Goal: Download file/media: Download file/media

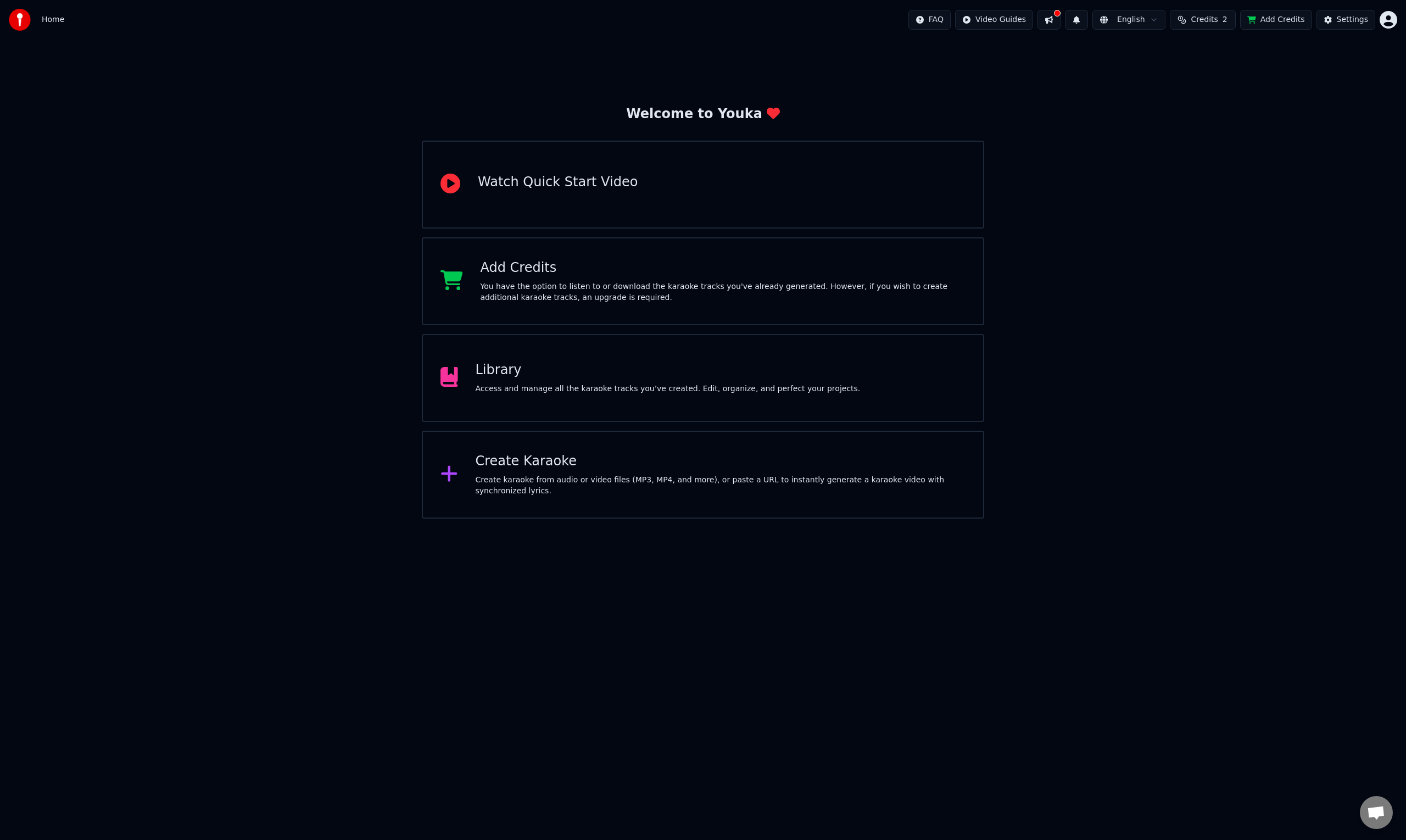
click at [587, 360] on div "Library Access and manage all the karaoke tracks you’ve created. Edit, organize…" at bounding box center [703, 377] width 563 height 88
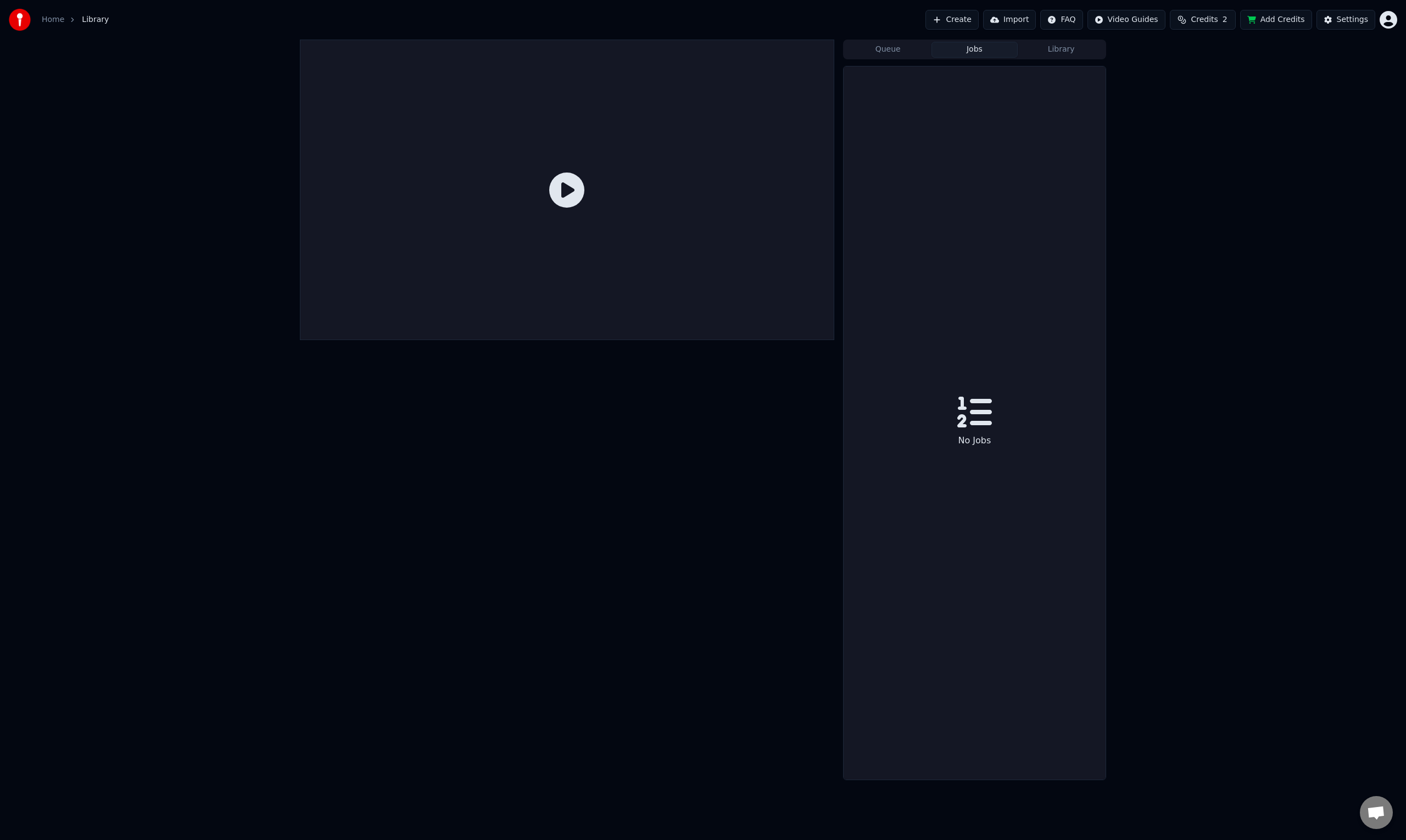
click at [983, 54] on button "Jobs" at bounding box center [975, 49] width 87 height 16
click at [904, 54] on button "Queue" at bounding box center [888, 49] width 87 height 16
click at [979, 53] on button "Jobs" at bounding box center [975, 49] width 87 height 16
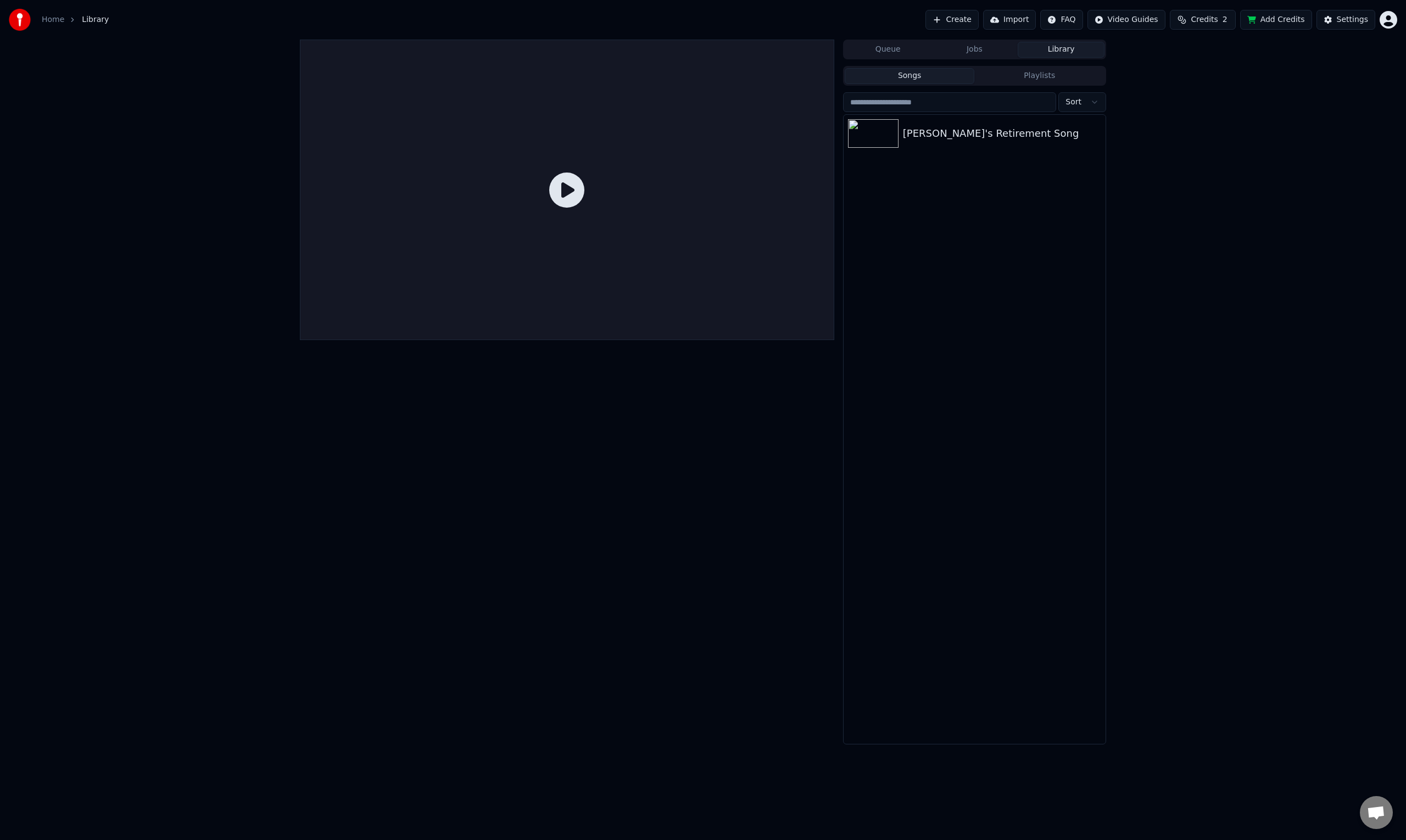
click at [1044, 49] on button "Library" at bounding box center [1061, 49] width 87 height 16
click at [953, 130] on div "[PERSON_NAME]'s Retirement Song" at bounding box center [997, 133] width 187 height 15
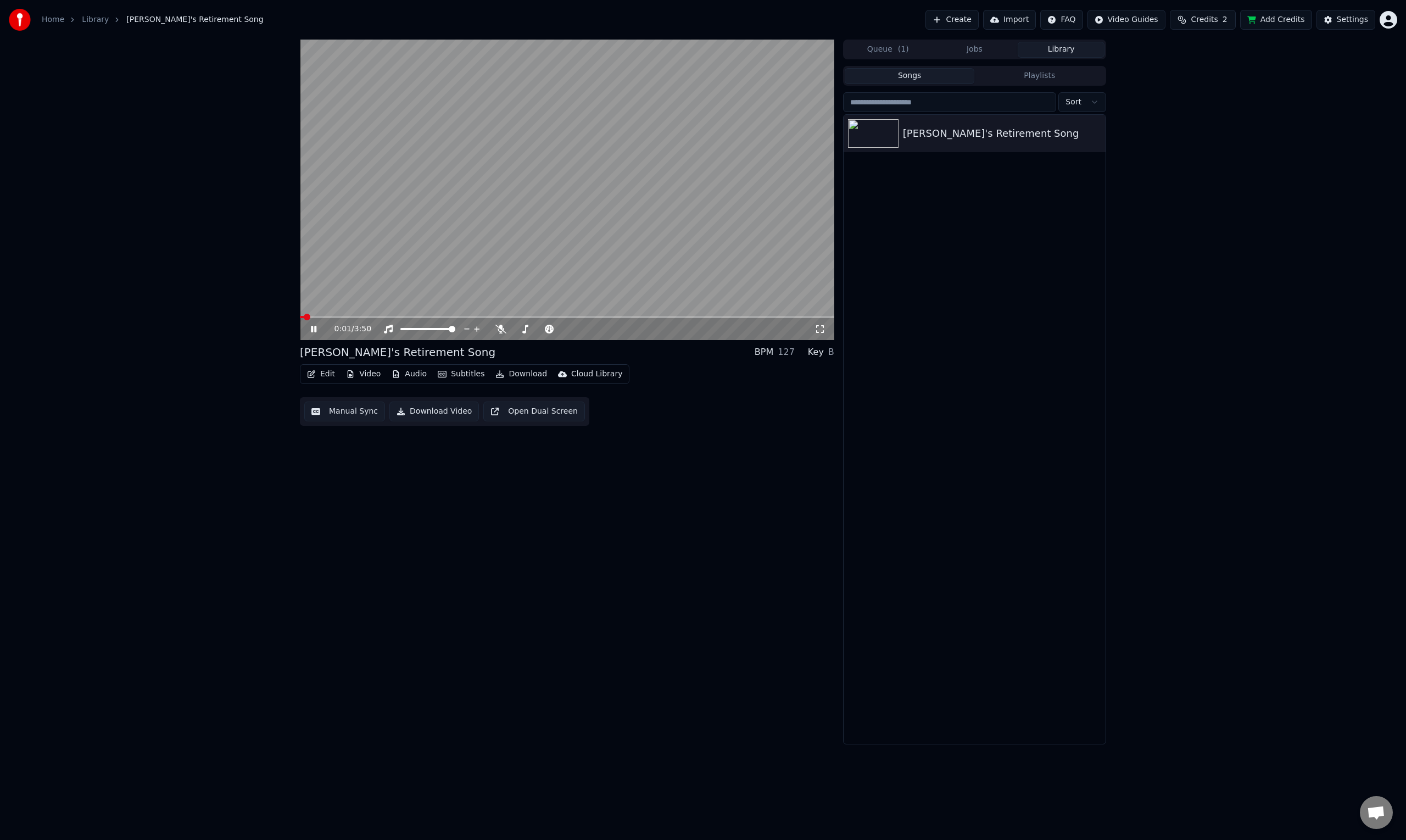
click at [821, 332] on icon at bounding box center [820, 329] width 11 height 9
click at [440, 411] on button "Download Video" at bounding box center [434, 411] width 89 height 20
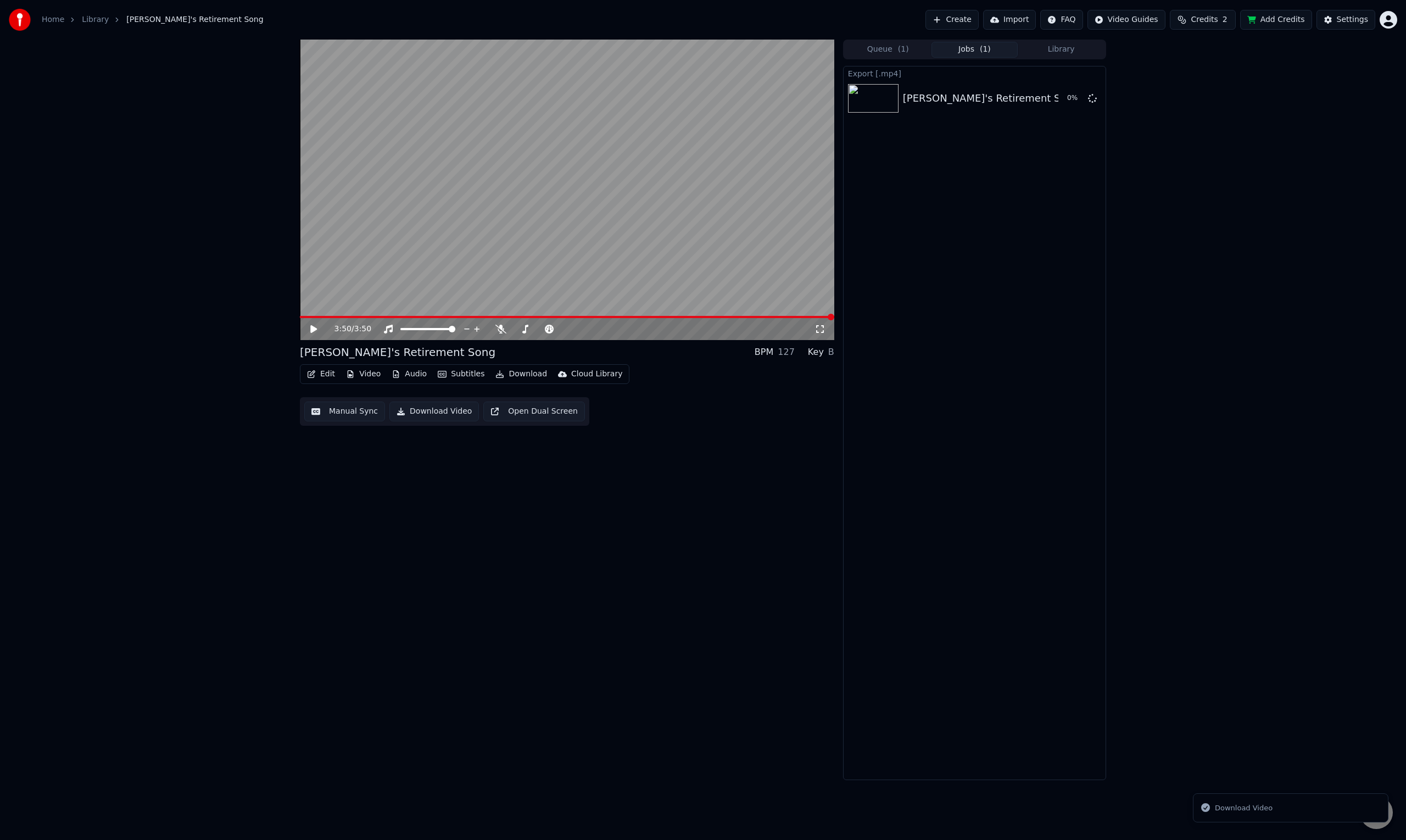
click at [422, 407] on button "Download Video" at bounding box center [434, 411] width 89 height 20
click at [423, 413] on button "Download Video" at bounding box center [434, 411] width 89 height 20
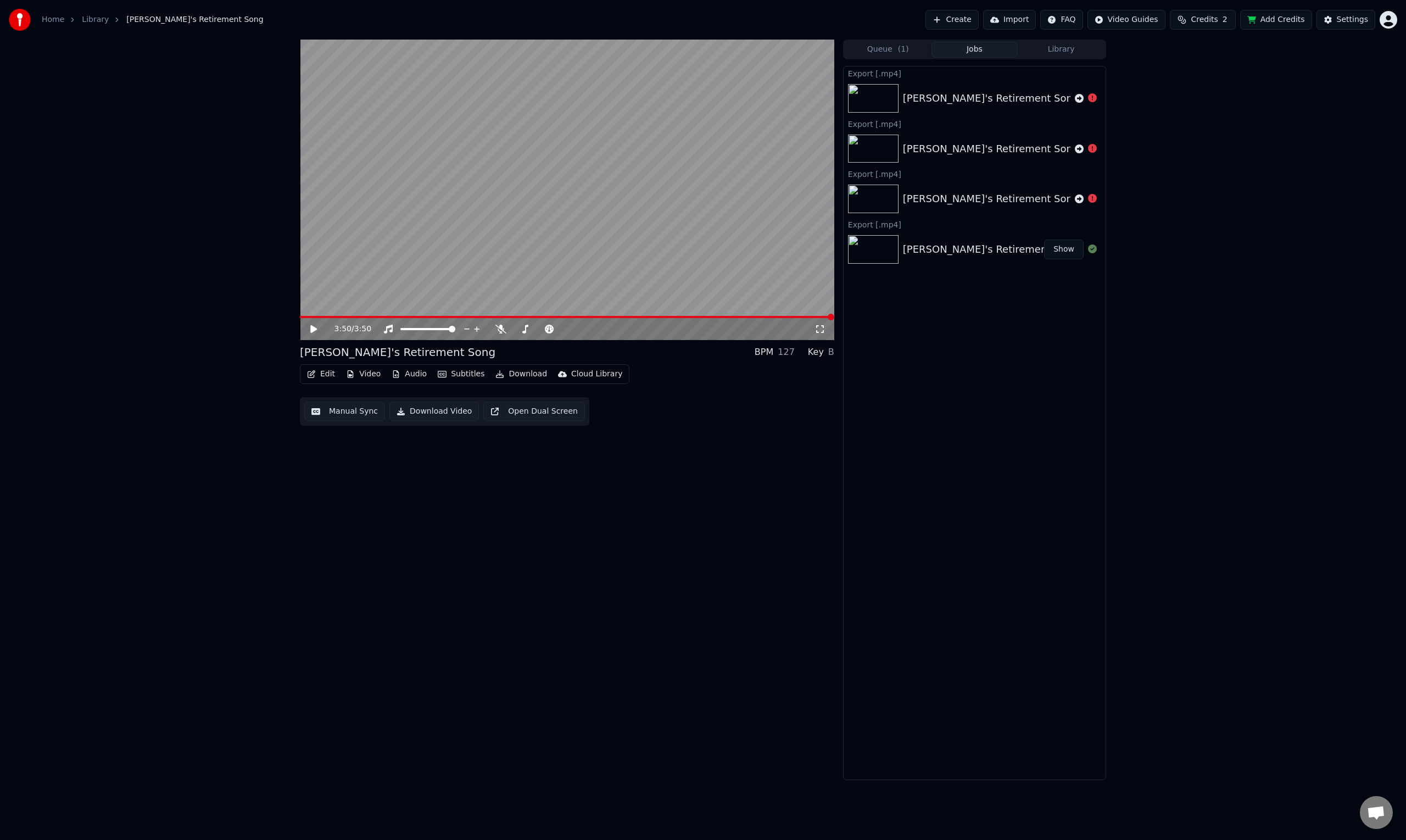
click at [1276, 15] on button "Add Credits" at bounding box center [1276, 19] width 72 height 20
click at [1353, 21] on div "Settings" at bounding box center [1352, 20] width 31 height 11
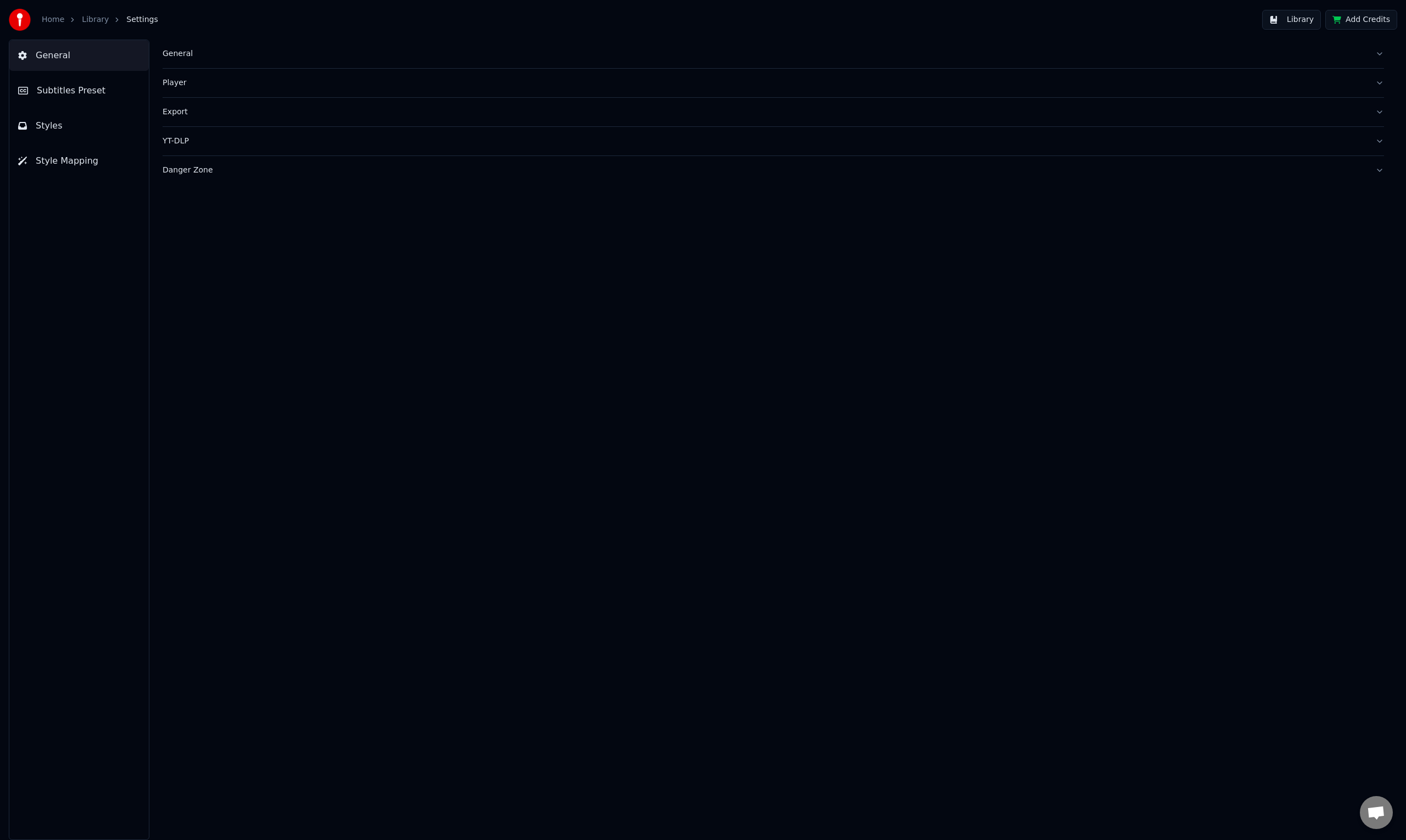
click at [69, 84] on span "Subtitles Preset" at bounding box center [71, 90] width 69 height 13
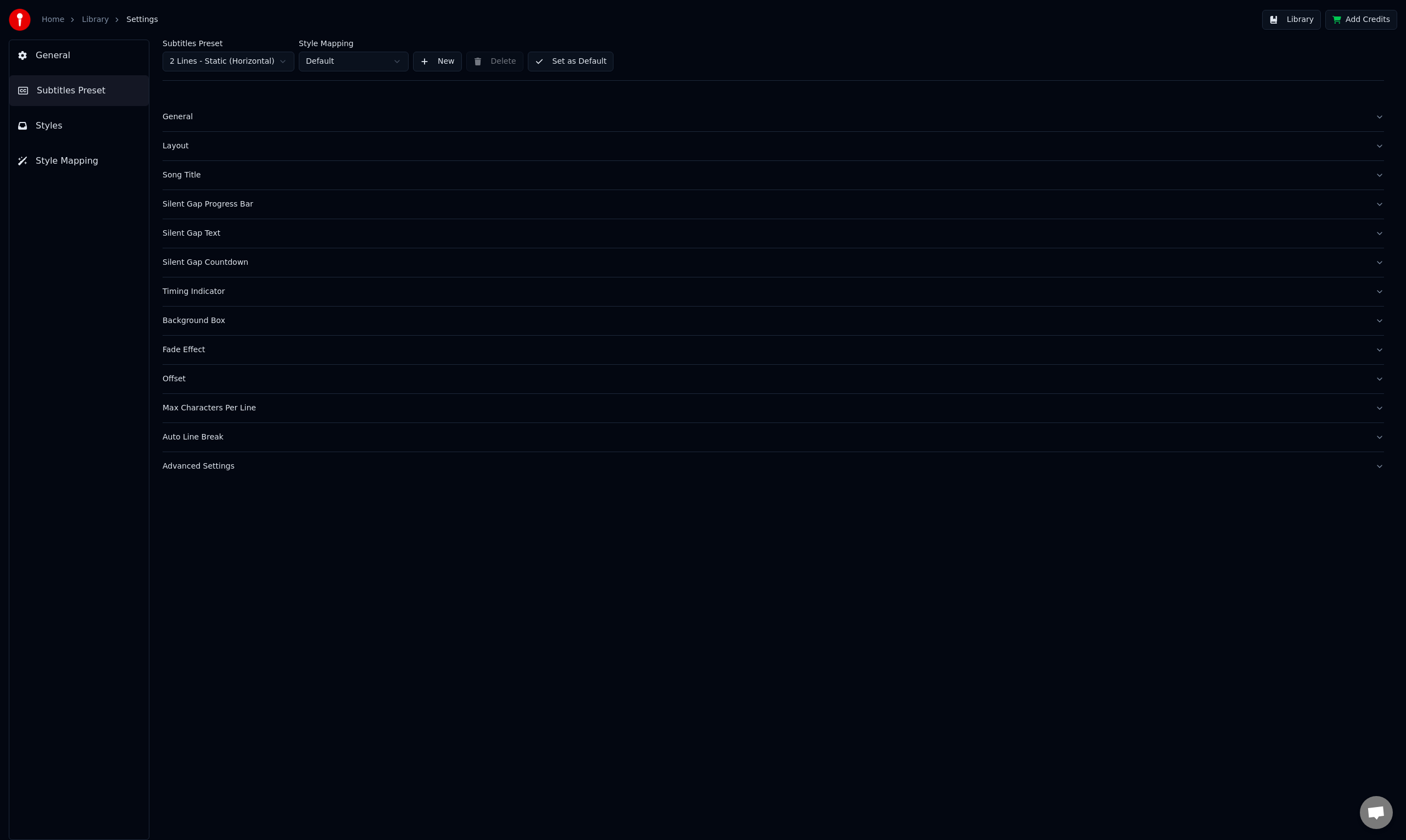
click at [51, 121] on span "Styles" at bounding box center [49, 126] width 27 height 13
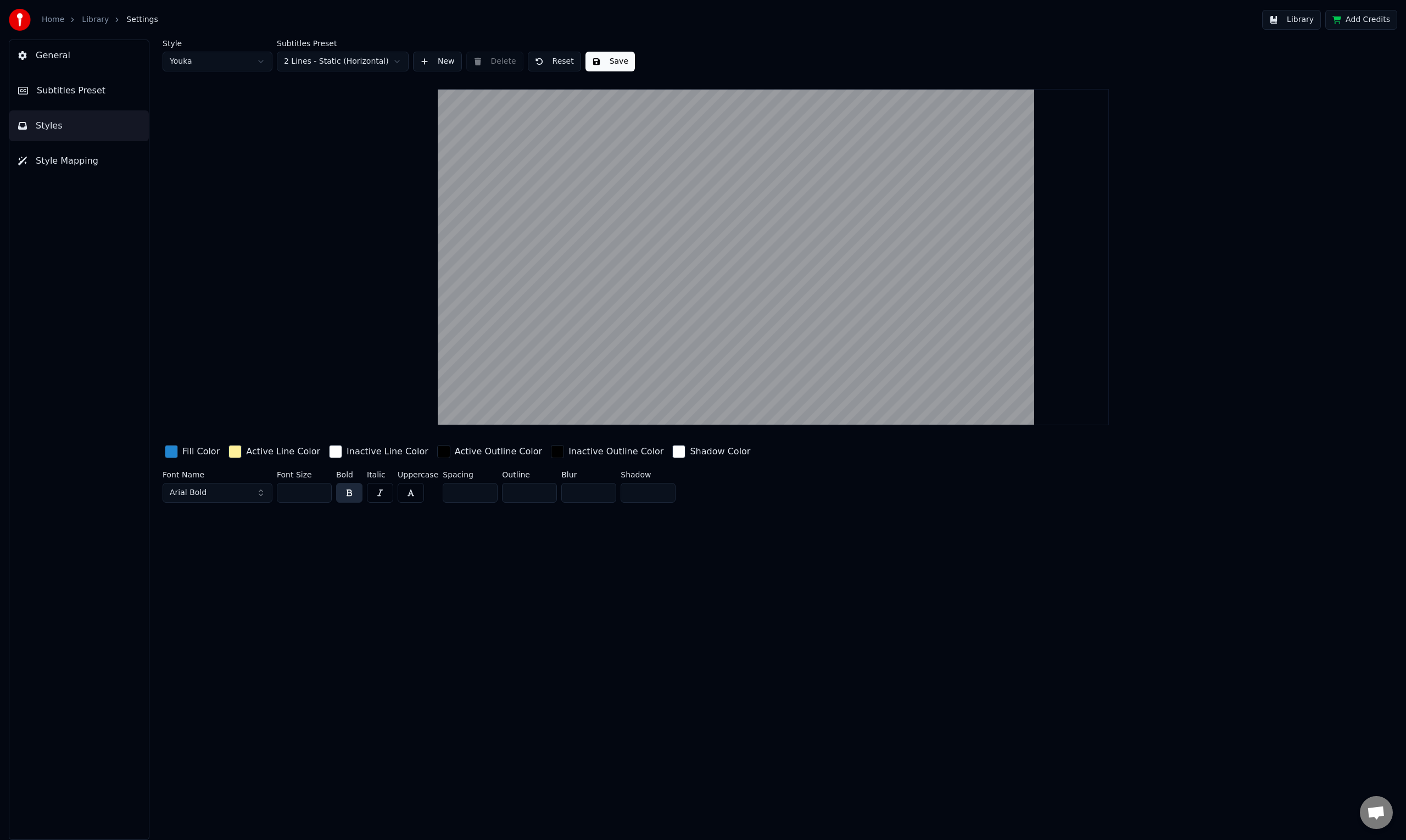
click at [58, 164] on span "Style Mapping" at bounding box center [67, 160] width 62 height 13
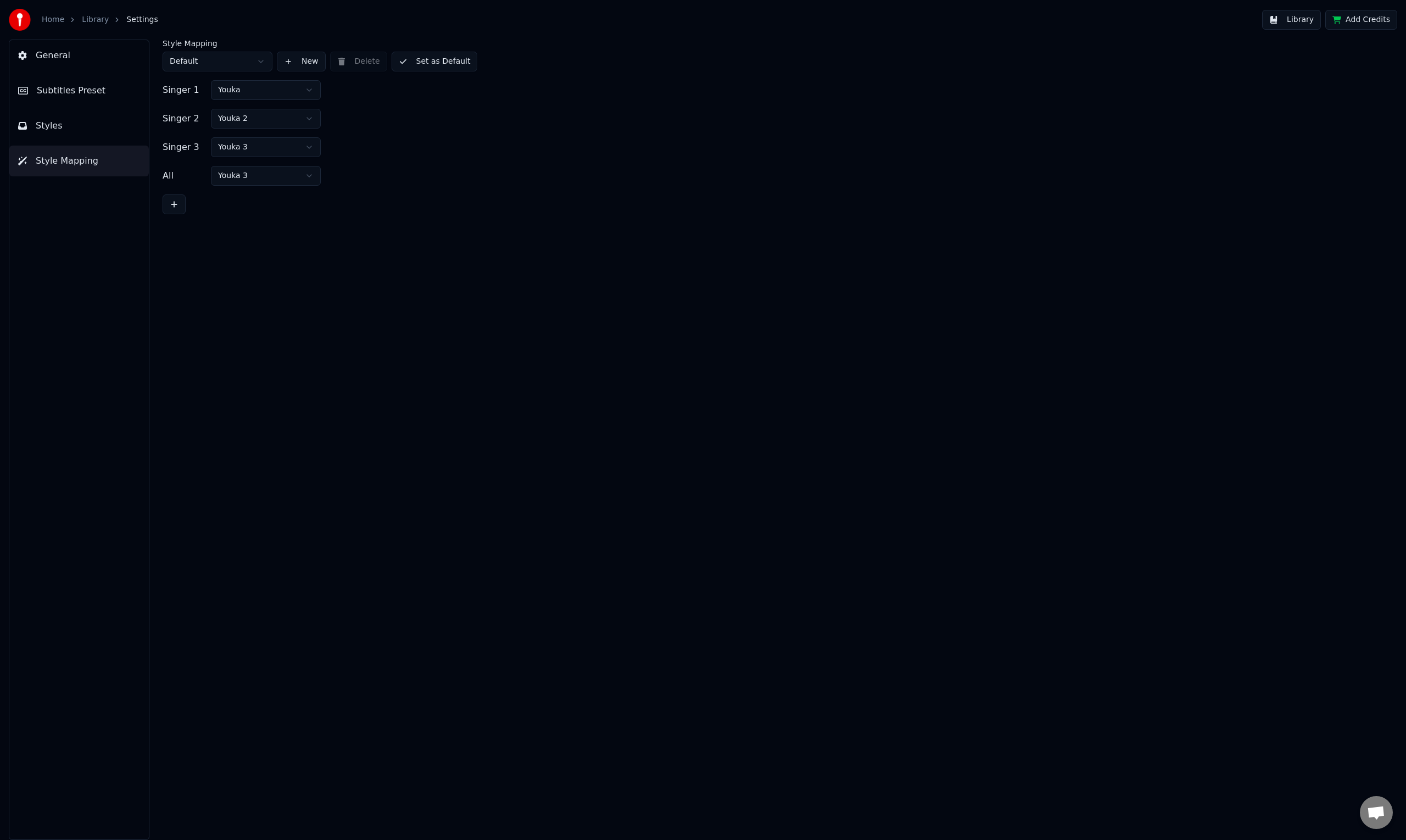
click at [54, 137] on button "Styles" at bounding box center [78, 126] width 139 height 31
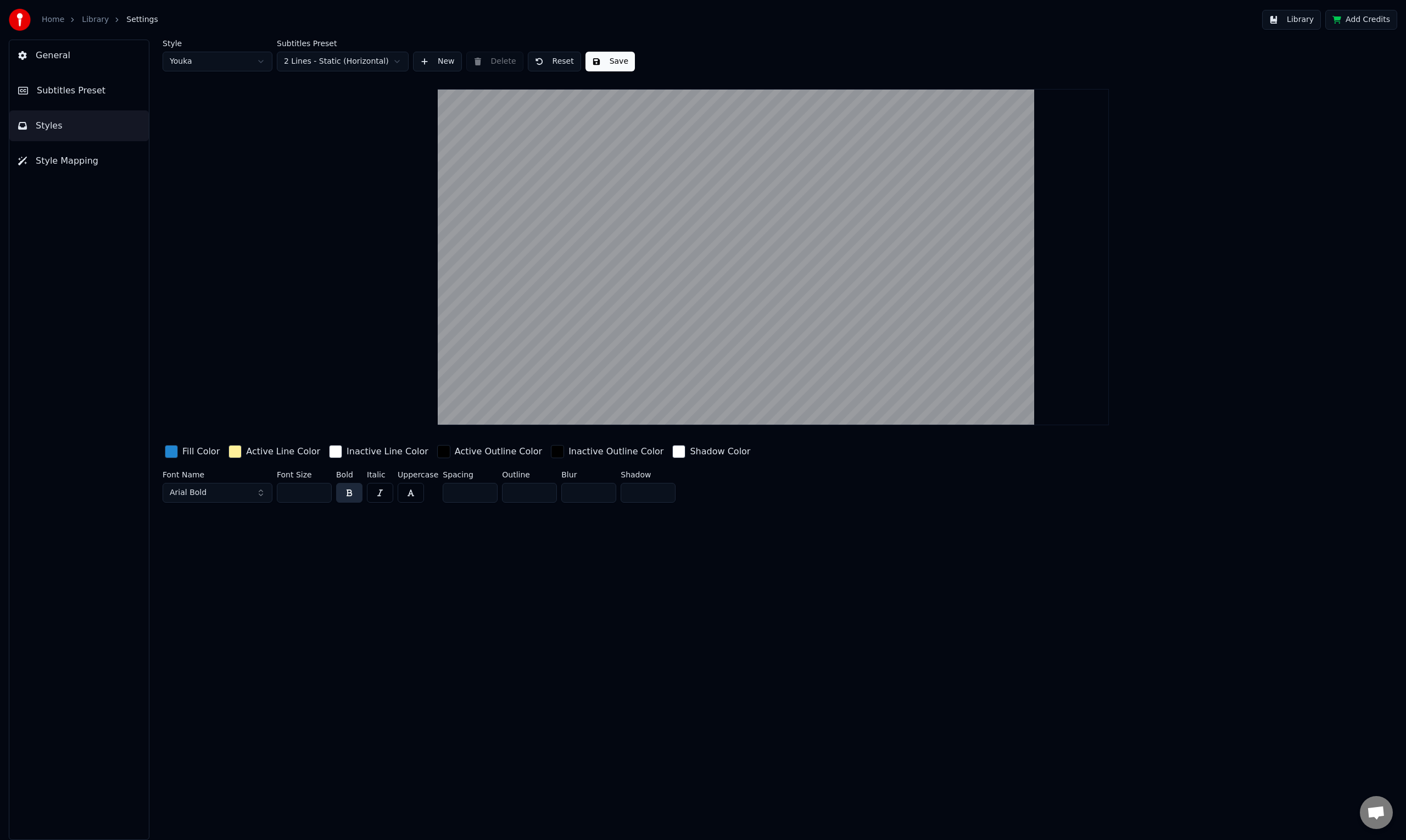
click at [64, 160] on span "Style Mapping" at bounding box center [67, 160] width 62 height 13
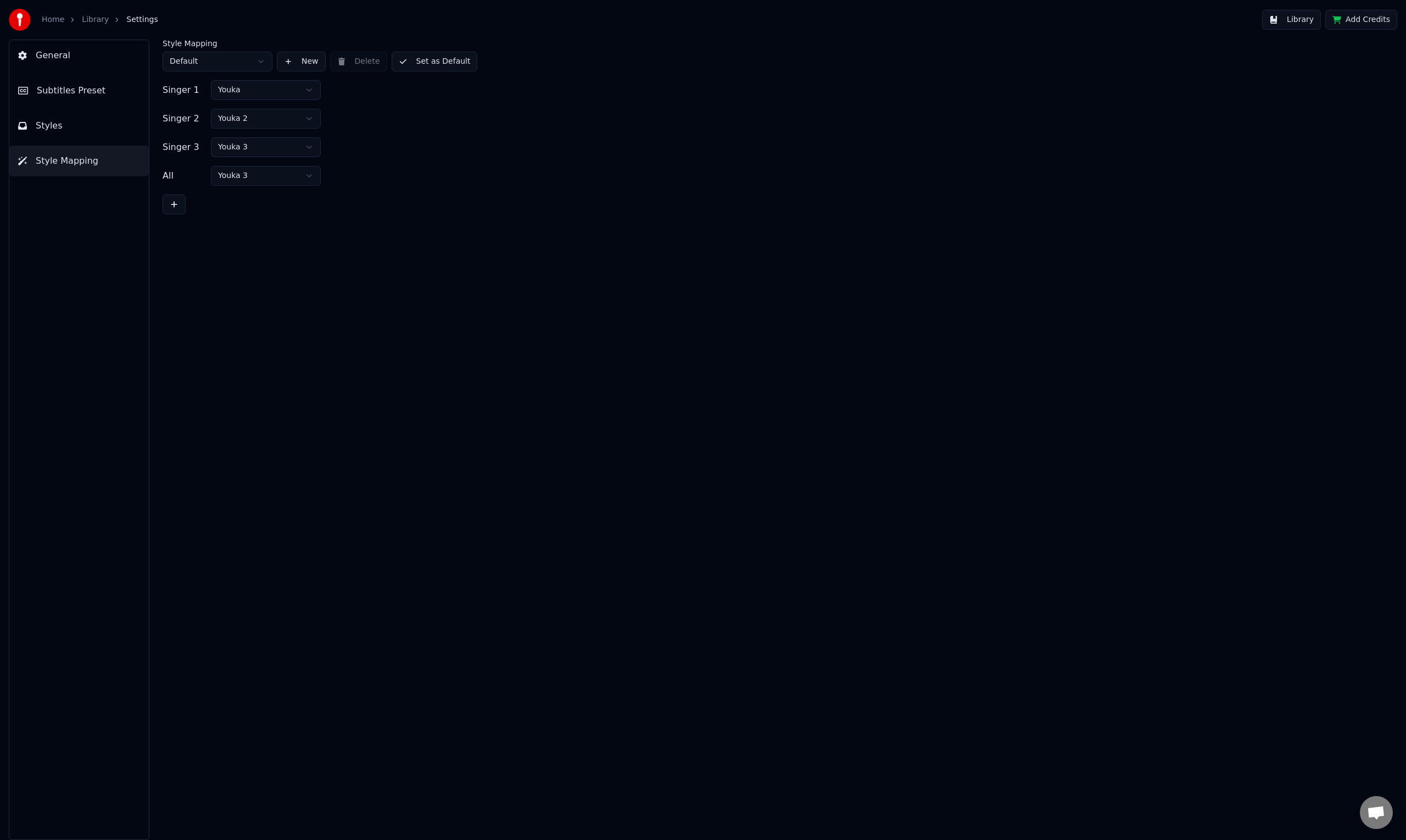
click at [49, 26] on div "Home Library Settings" at bounding box center [83, 20] width 149 height 22
click at [51, 19] on link "Home" at bounding box center [53, 20] width 22 height 11
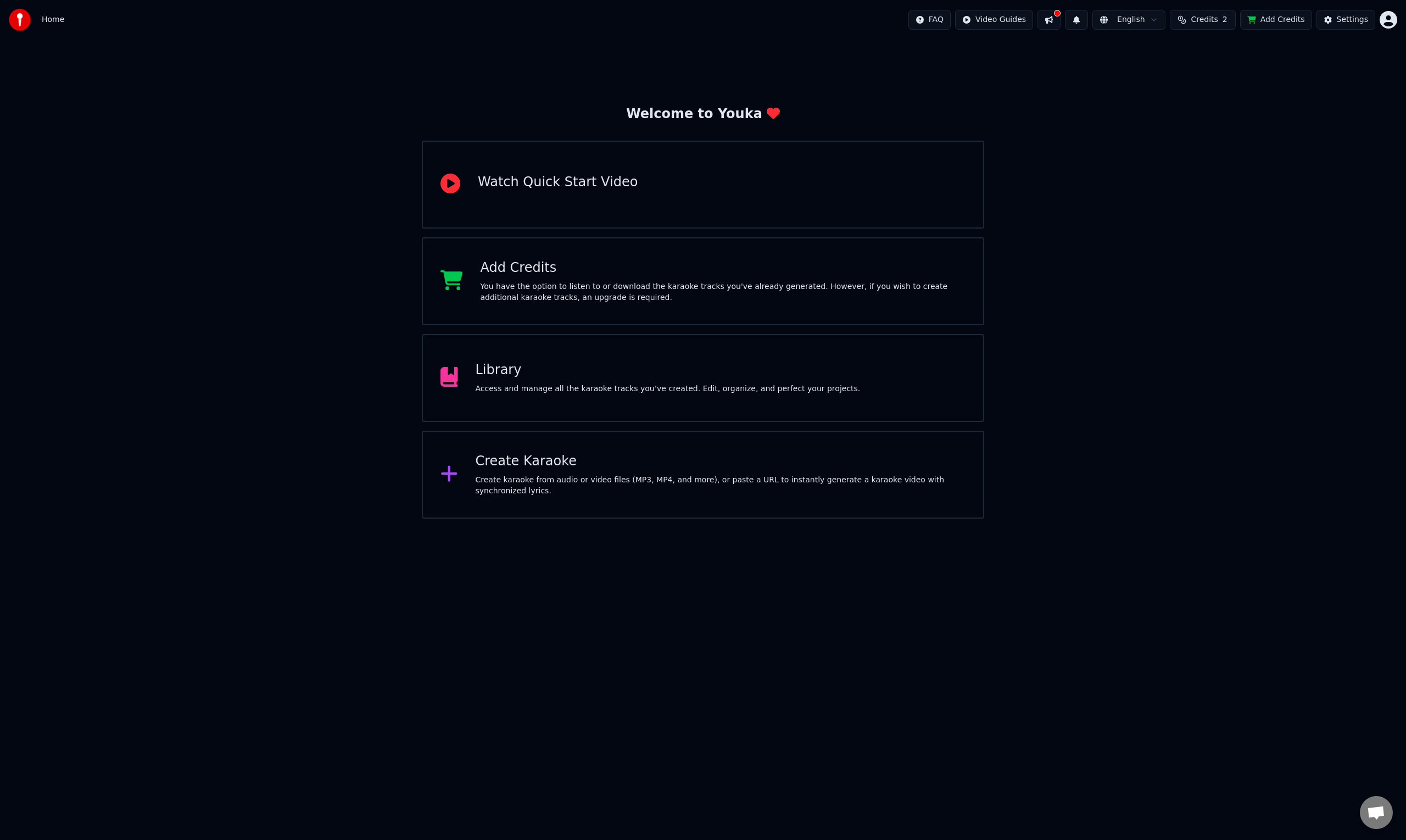
click at [581, 379] on div "Library Access and manage all the karaoke tracks you’ve created. Edit, organize…" at bounding box center [668, 378] width 385 height 33
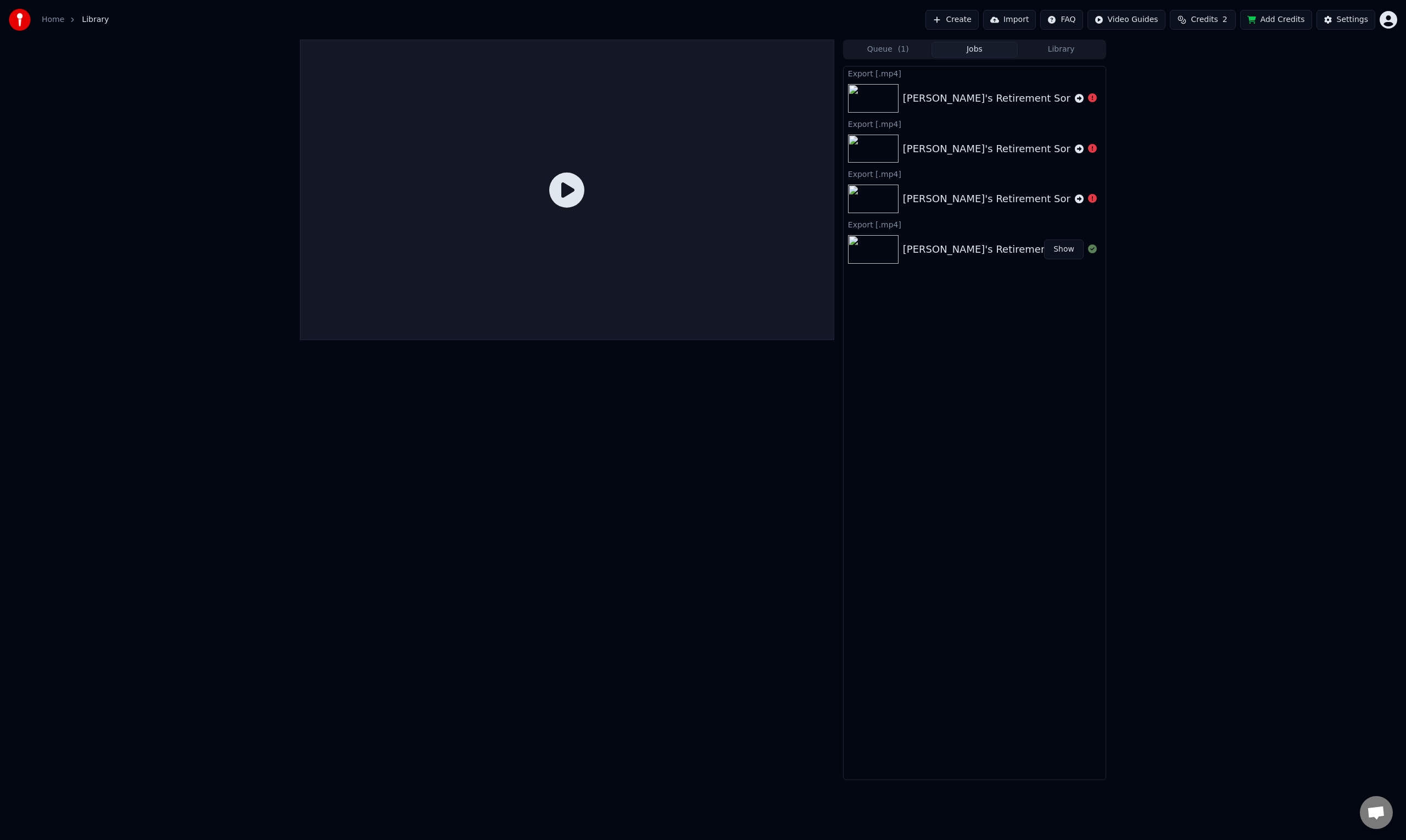
click at [940, 111] on div "[PERSON_NAME]'s Retirement Song" at bounding box center [975, 98] width 262 height 37
click at [933, 234] on div "[PERSON_NAME]'s Retirement Song Show" at bounding box center [975, 250] width 262 height 37
click at [941, 249] on div "[PERSON_NAME]'s Retirement Song" at bounding box center [991, 249] width 176 height 15
click at [959, 252] on div "[PERSON_NAME]'s Retirement Song" at bounding box center [991, 249] width 176 height 15
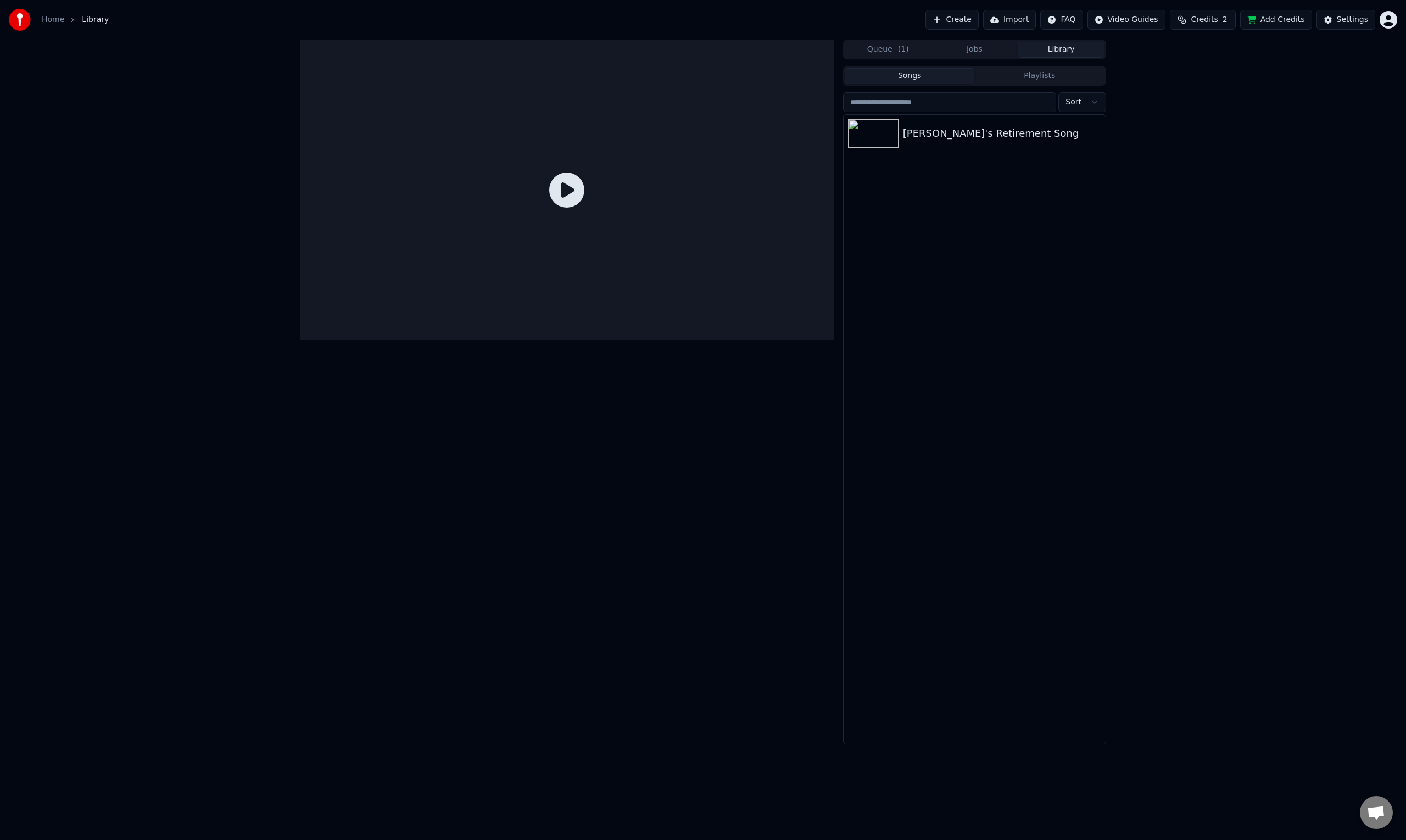
click at [1061, 54] on button "Library" at bounding box center [1061, 49] width 87 height 16
click at [970, 133] on div "[PERSON_NAME]'s Retirement Song" at bounding box center [997, 133] width 187 height 15
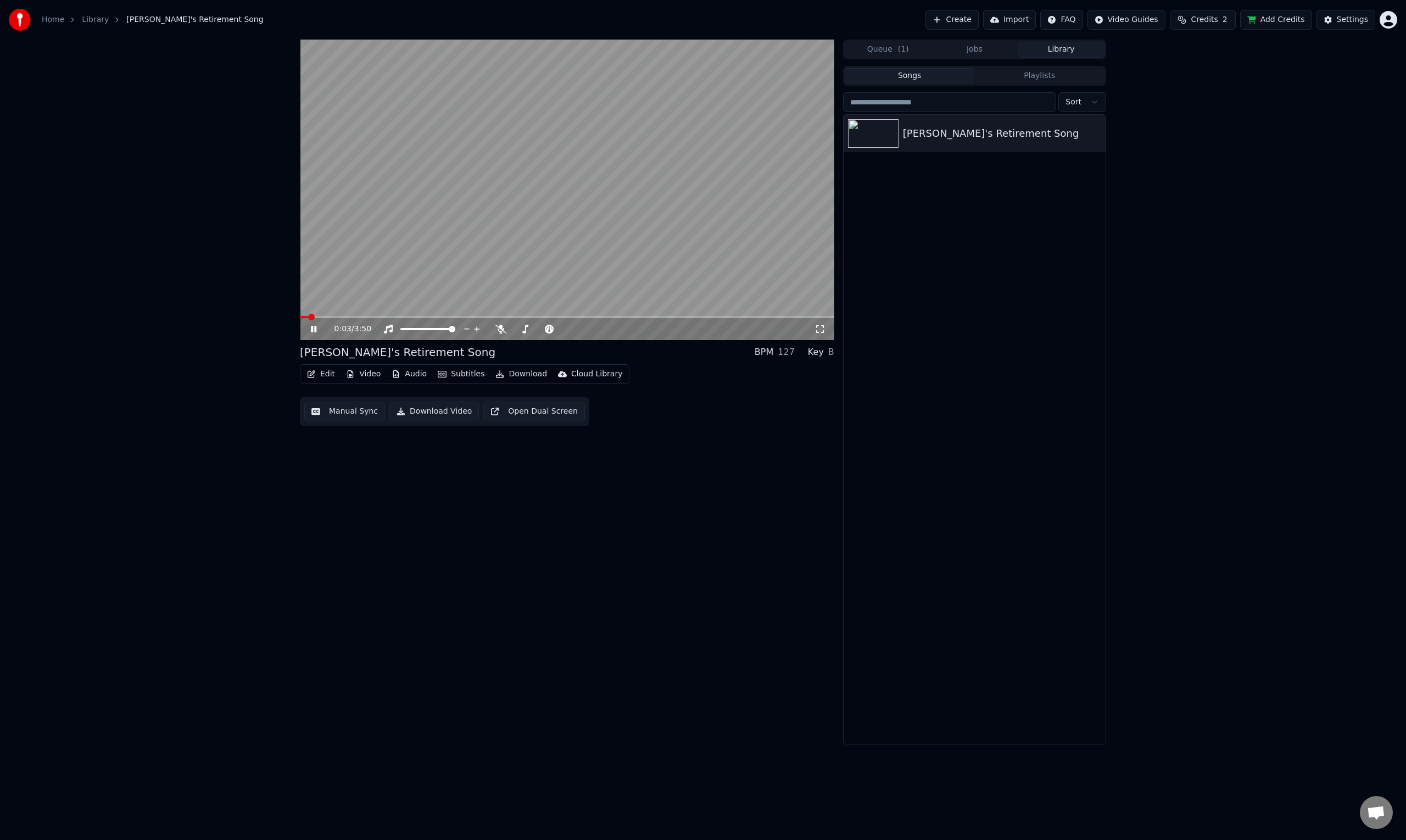
click at [316, 323] on div "0:03 / 3:50" at bounding box center [567, 329] width 526 height 11
click at [315, 327] on icon at bounding box center [314, 329] width 6 height 7
